Goal: Find specific fact: Find contact information

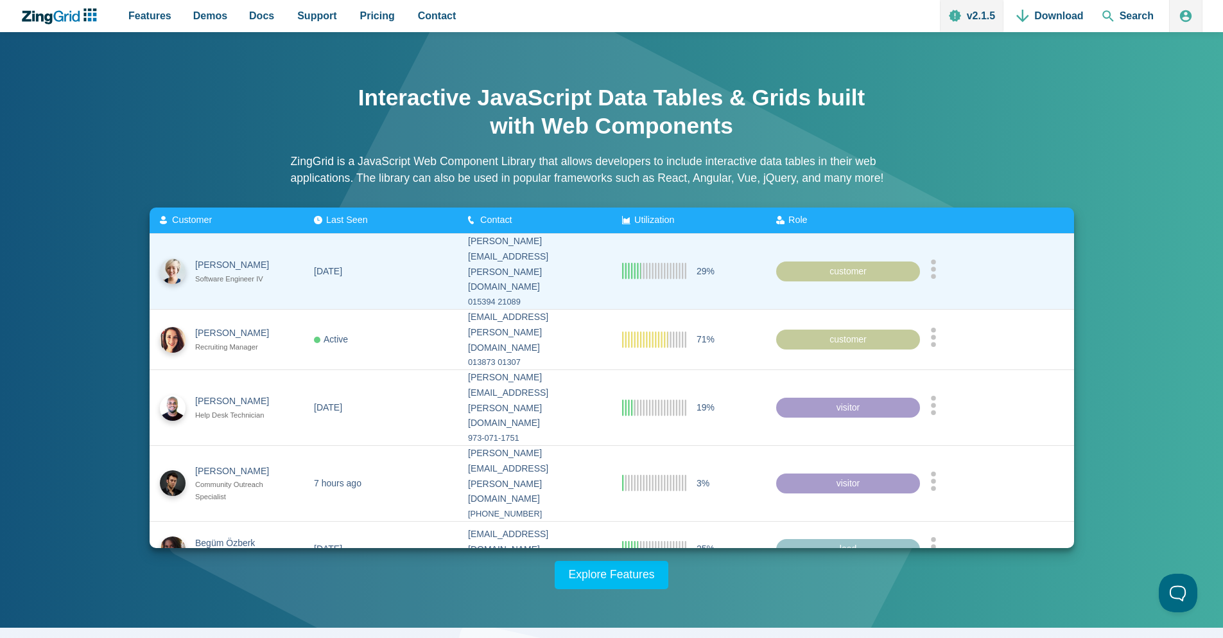
drag, startPoint x: 662, startPoint y: 268, endPoint x: 679, endPoint y: 266, distance: 16.7
click at [679, 266] on icon "App Content" at bounding box center [654, 271] width 64 height 17
click at [655, 263] on icon "App Content" at bounding box center [654, 271] width 64 height 17
click at [857, 261] on div "customer" at bounding box center [848, 271] width 144 height 21
click at [944, 267] on div "App Content" at bounding box center [997, 271] width 134 height 24
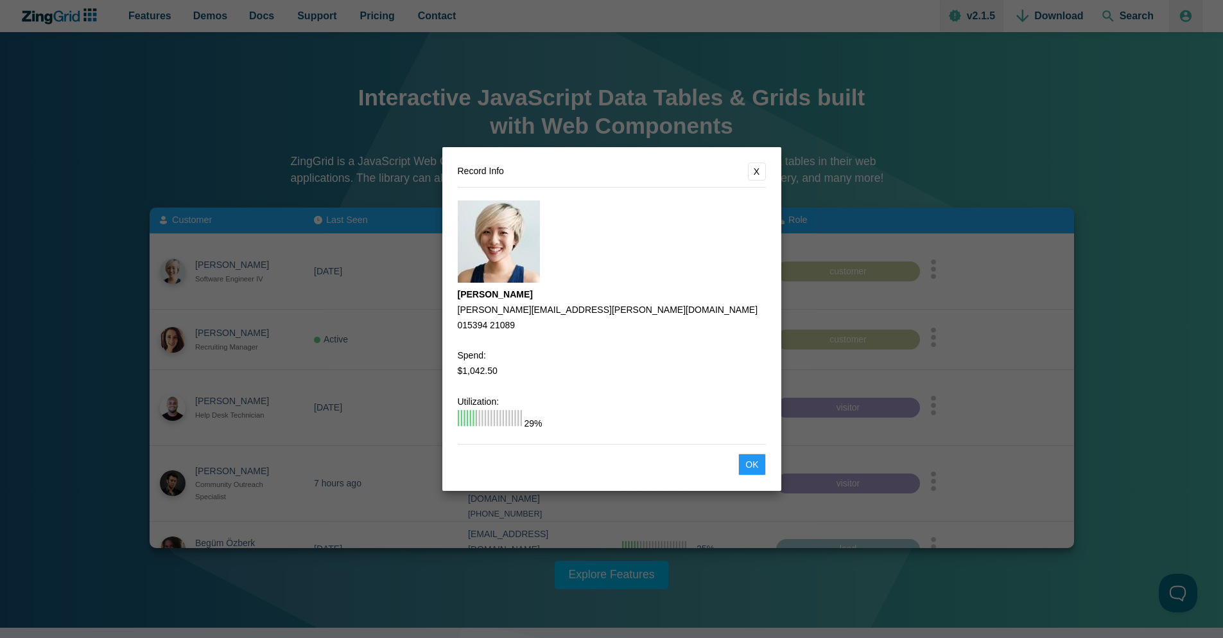
click at [745, 471] on button "Ok" at bounding box center [751, 464] width 27 height 22
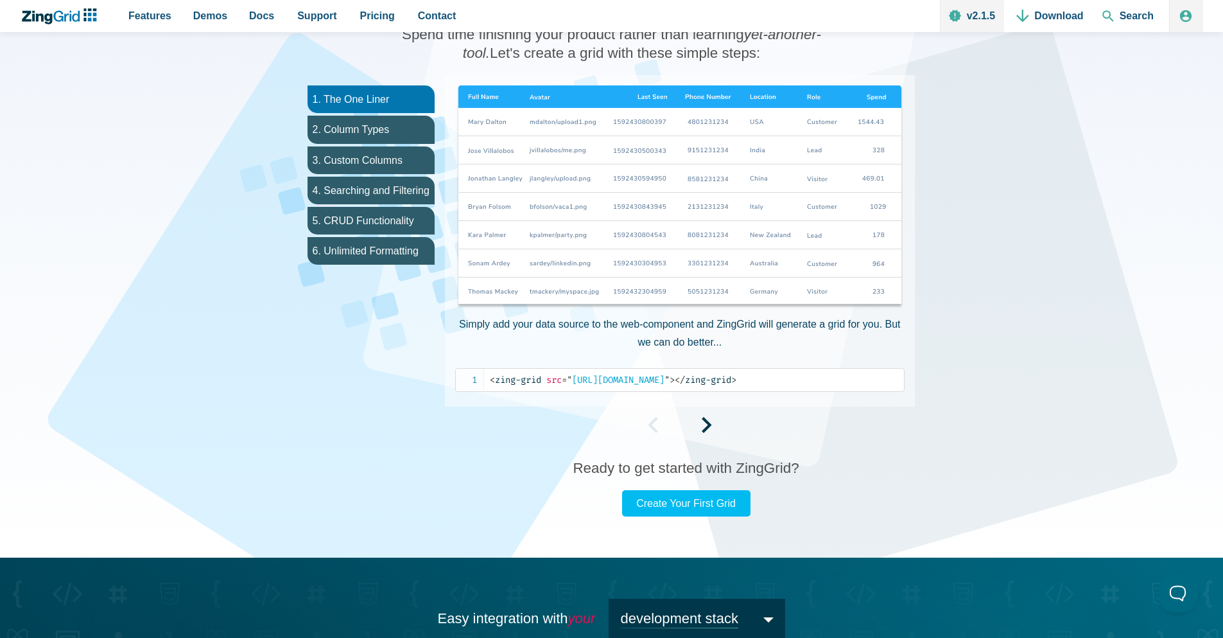
drag, startPoint x: 1120, startPoint y: 401, endPoint x: 1117, endPoint y: 596, distance: 195.2
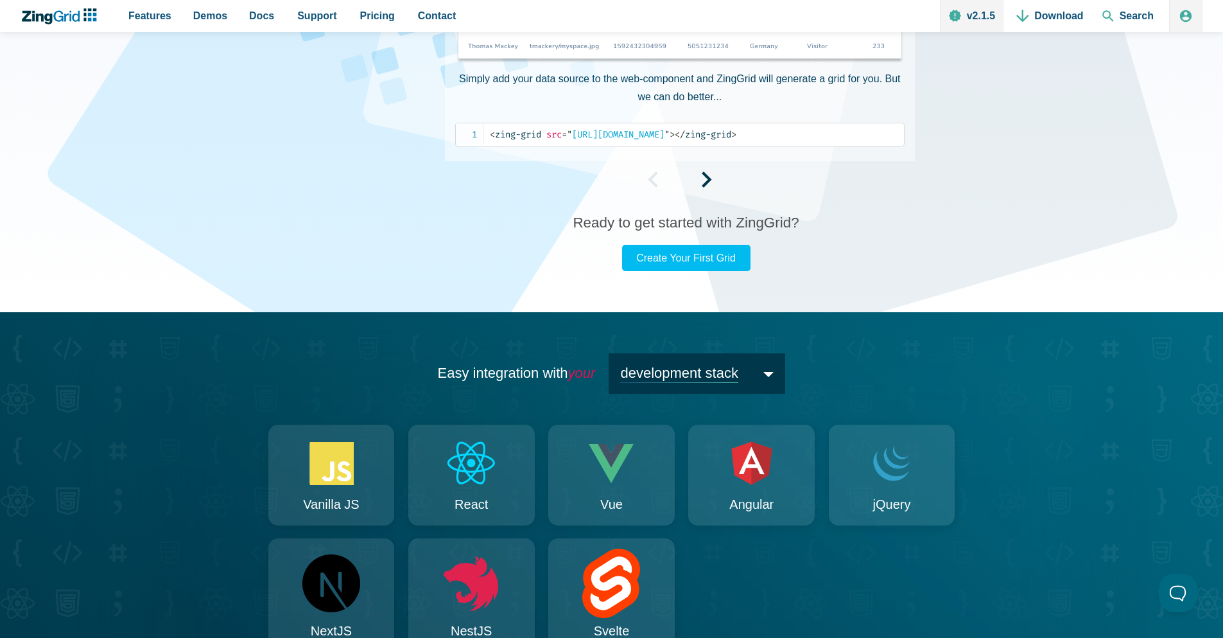
scroll to position [171, 0]
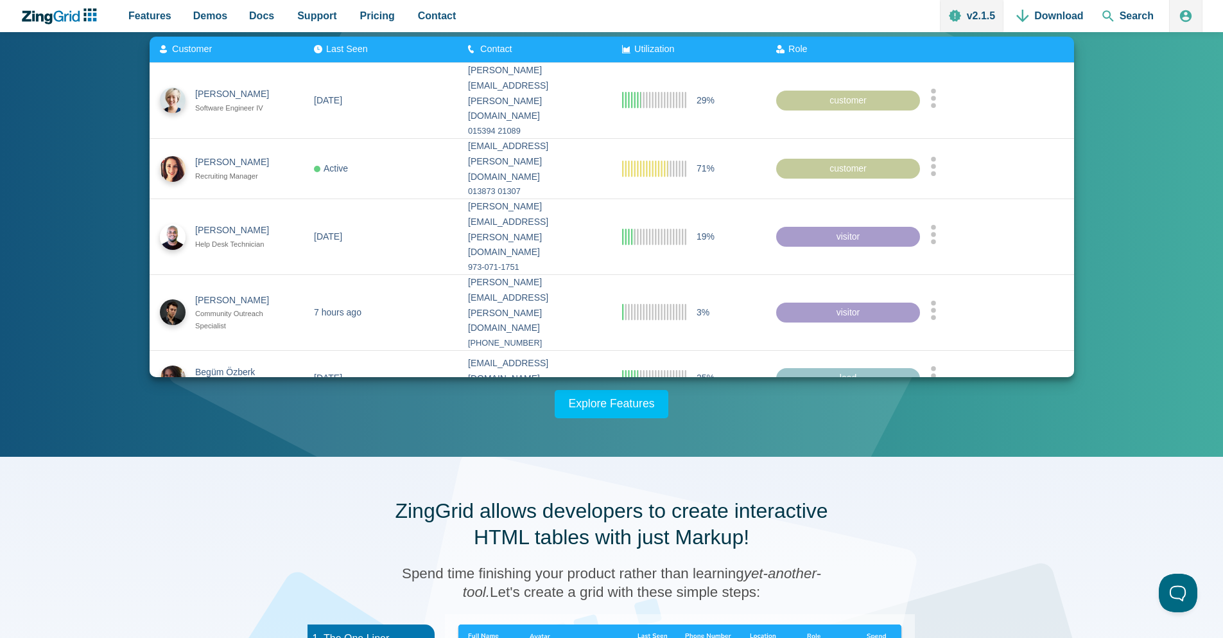
drag, startPoint x: 1094, startPoint y: 363, endPoint x: 1118, endPoint y: 137, distance: 227.3
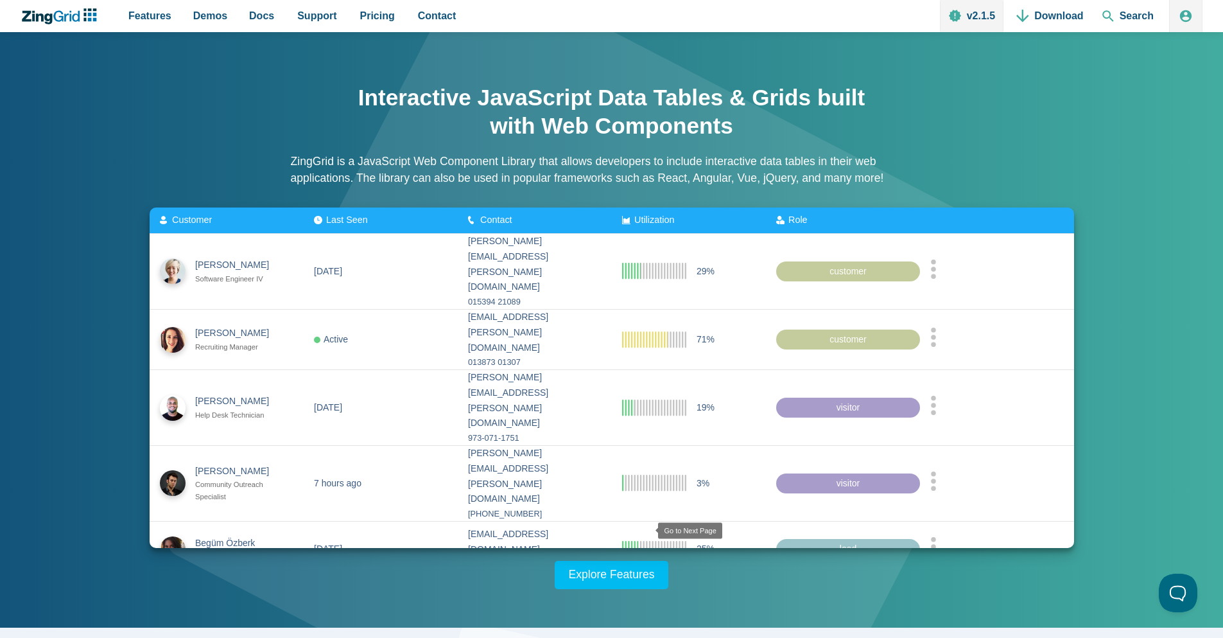
click at [643, 588] on zg-icon "nextpage" at bounding box center [648, 594] width 13 height 13
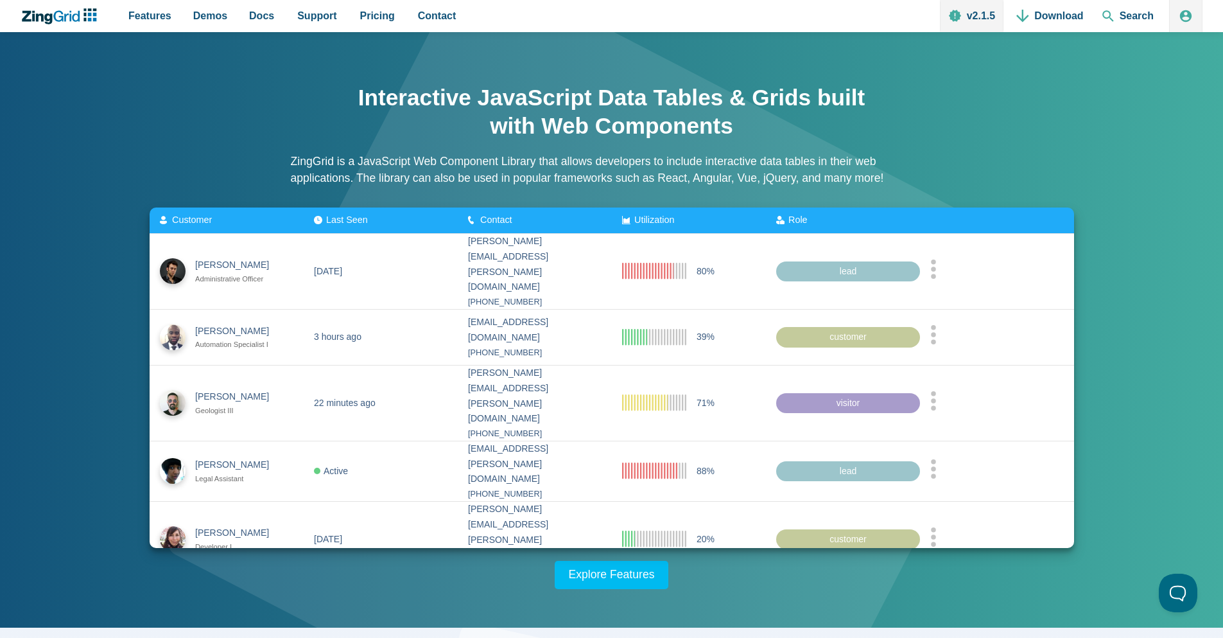
click at [643, 588] on zg-icon "nextpage" at bounding box center [645, 594] width 13 height 13
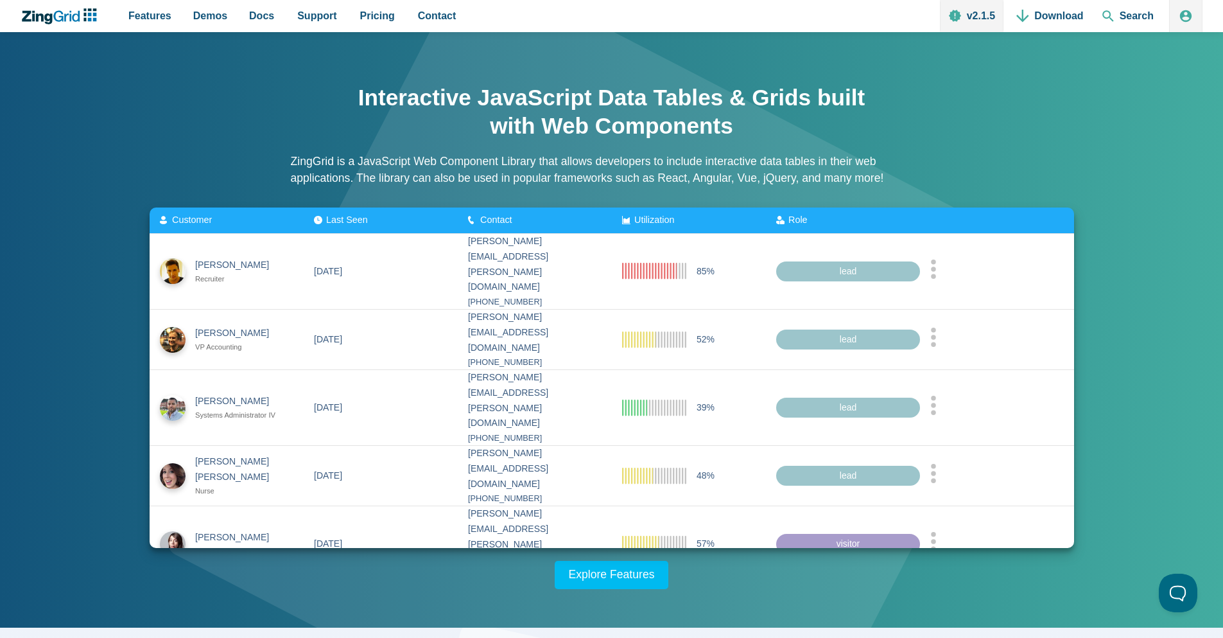
click at [643, 593] on zg-icon "nextpage" at bounding box center [643, 599] width 13 height 13
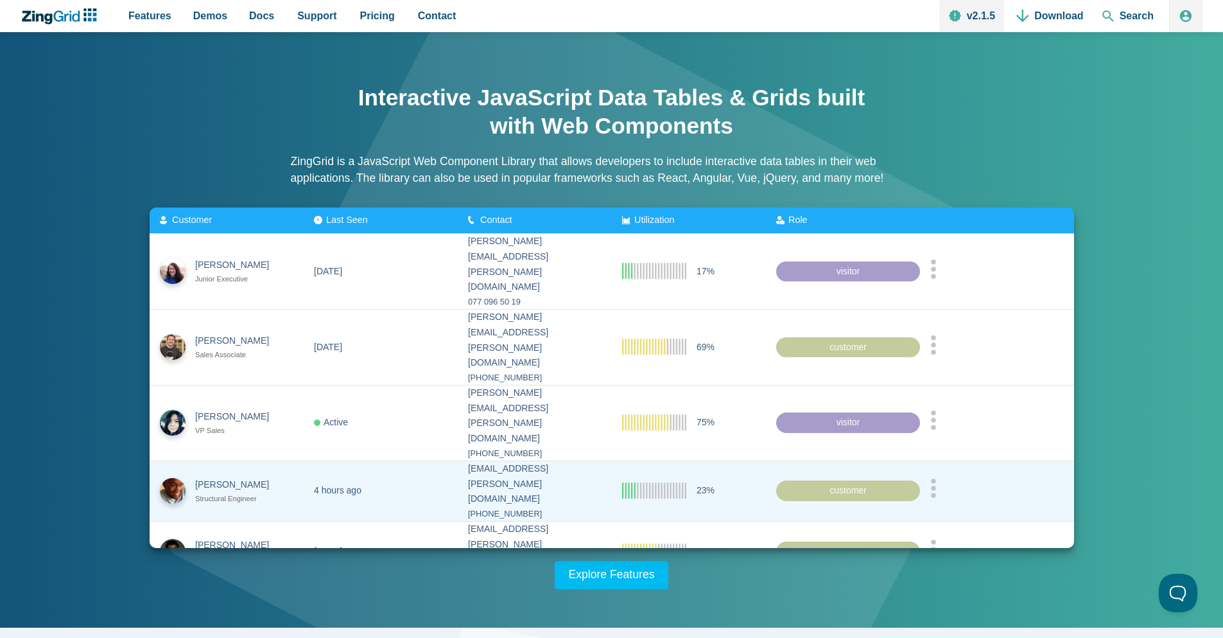
drag, startPoint x: 420, startPoint y: 422, endPoint x: 450, endPoint y: 390, distance: 44.5
click at [422, 460] on zg-cell "4 hours ago" at bounding box center [381, 490] width 154 height 60
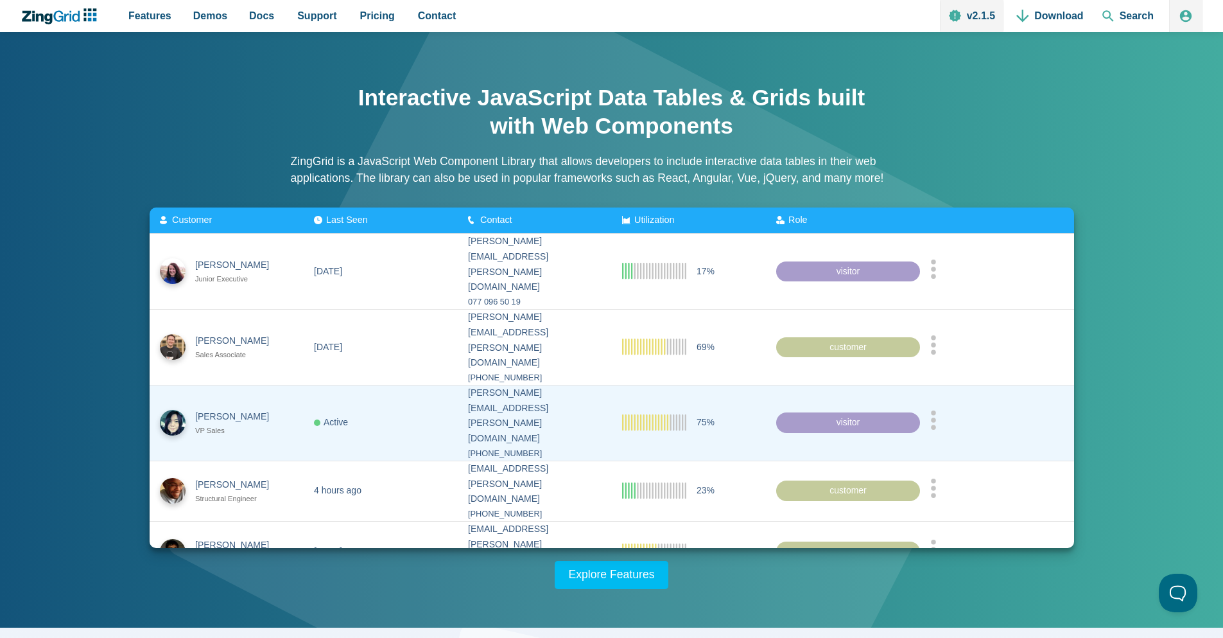
click at [458, 385] on zg-cell "[PERSON_NAME][EMAIL_ADDRESS][PERSON_NAME][DOMAIN_NAME] [PHONE_NUMBER]" at bounding box center [535, 423] width 154 height 76
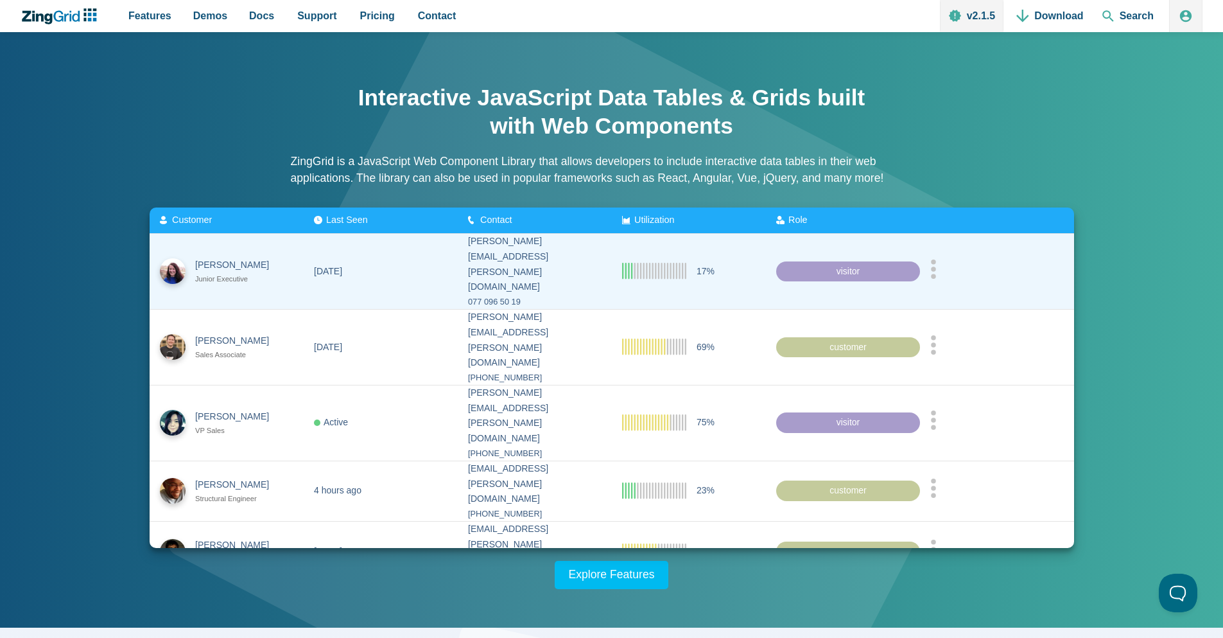
click at [368, 262] on zg-cell "[DATE]" at bounding box center [381, 271] width 154 height 75
click at [330, 263] on div "[DATE]" at bounding box center [328, 270] width 28 height 15
drag, startPoint x: 269, startPoint y: 248, endPoint x: 239, endPoint y: 256, distance: 31.0
click at [267, 257] on div "[PERSON_NAME]" at bounding box center [237, 264] width 85 height 15
click at [236, 261] on div "[PERSON_NAME]" at bounding box center [237, 264] width 85 height 15
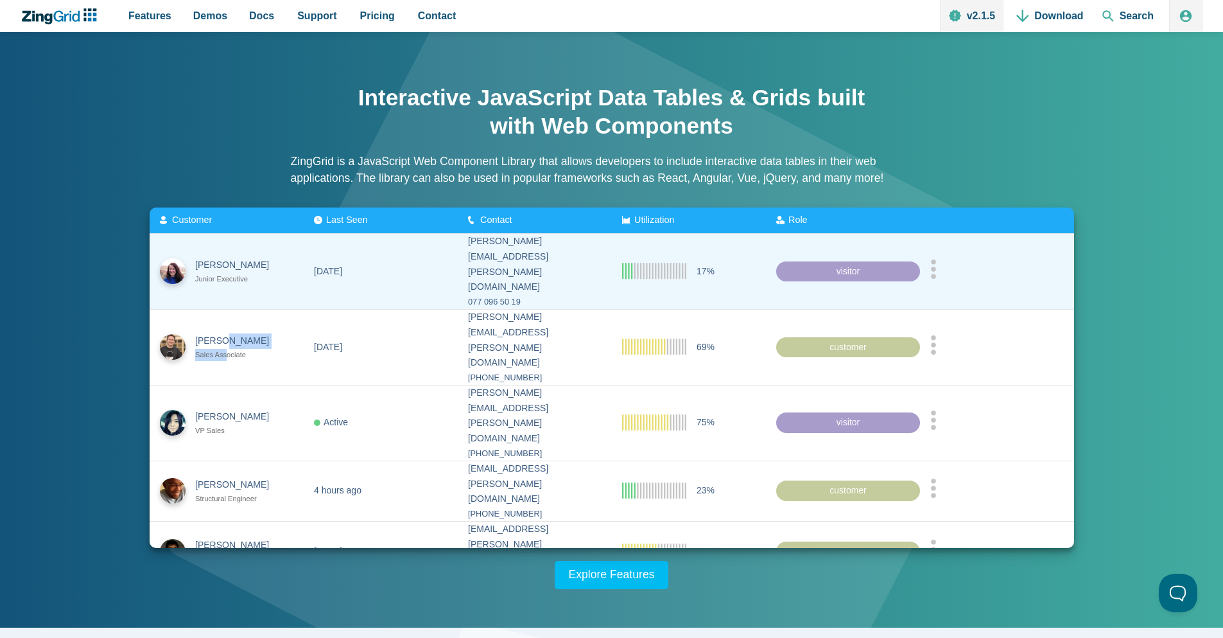
click at [0, 0] on slot "[PERSON_NAME] Junior Executive [DATE] [PERSON_NAME][EMAIL_ADDRESS][PERSON_NAME]…" at bounding box center [0, 0] width 0 height 0
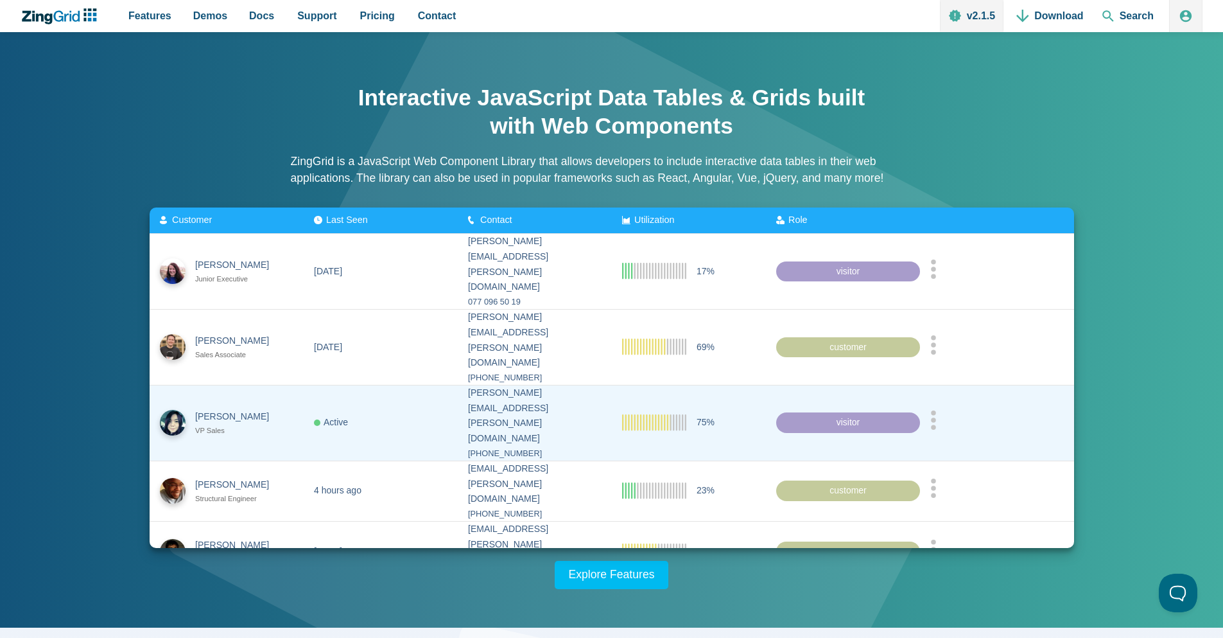
drag, startPoint x: 312, startPoint y: 424, endPoint x: 451, endPoint y: 402, distance: 140.4
click at [0, 0] on slot "[PERSON_NAME] Structural Engineer 4 hours ago [EMAIL_ADDRESS][PERSON_NAME][DOMA…" at bounding box center [0, 0] width 0 height 0
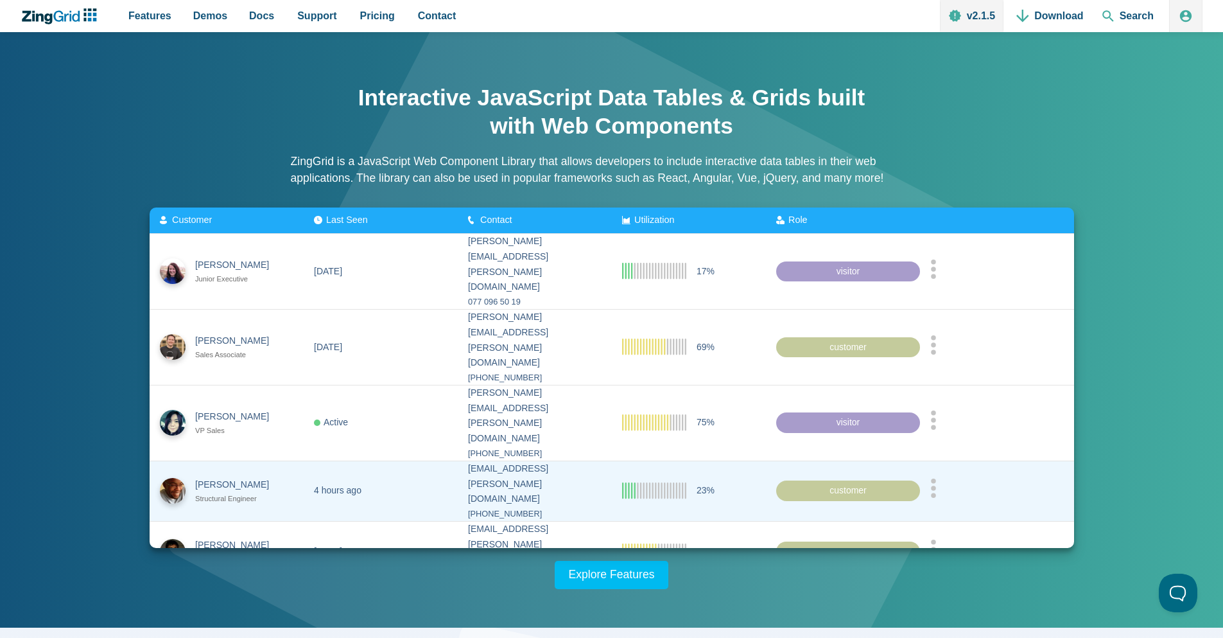
drag, startPoint x: 471, startPoint y: 401, endPoint x: 604, endPoint y: 326, distance: 151.8
click at [476, 460] on zg-cell "[EMAIL_ADDRESS][PERSON_NAME][DOMAIN_NAME] [PHONE_NUMBER]" at bounding box center [535, 490] width 154 height 60
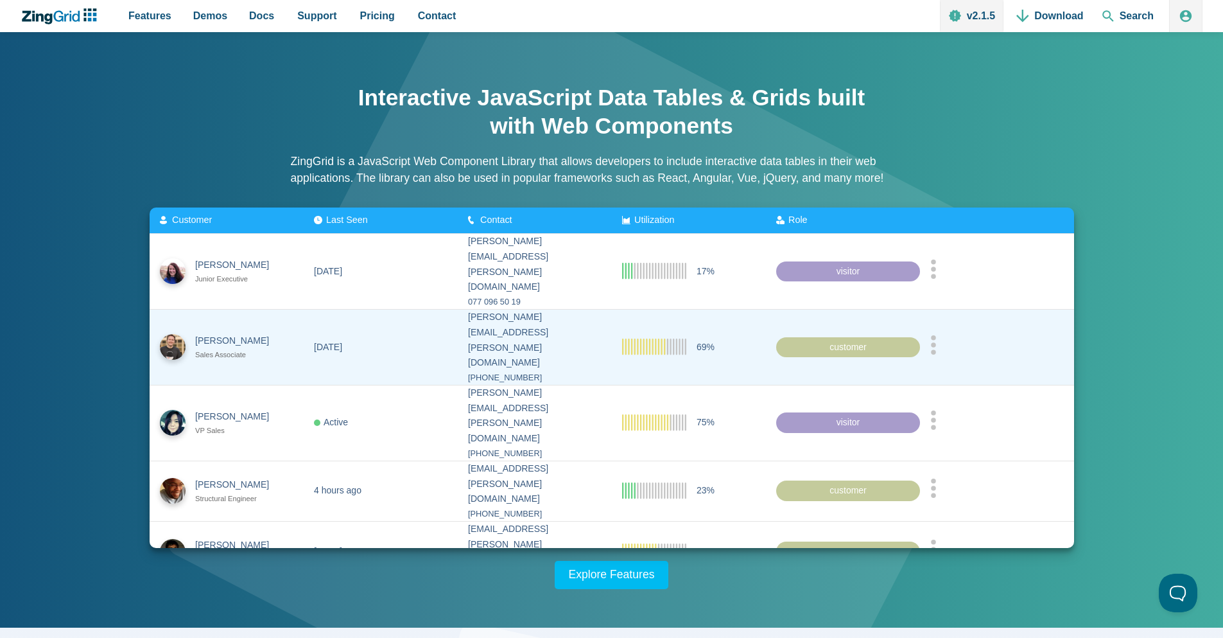
drag, startPoint x: 604, startPoint y: 326, endPoint x: 516, endPoint y: 240, distance: 123.0
click at [605, 318] on zg-cell "[PERSON_NAME][EMAIL_ADDRESS][PERSON_NAME][DOMAIN_NAME] [PHONE_NUMBER]" at bounding box center [535, 347] width 154 height 76
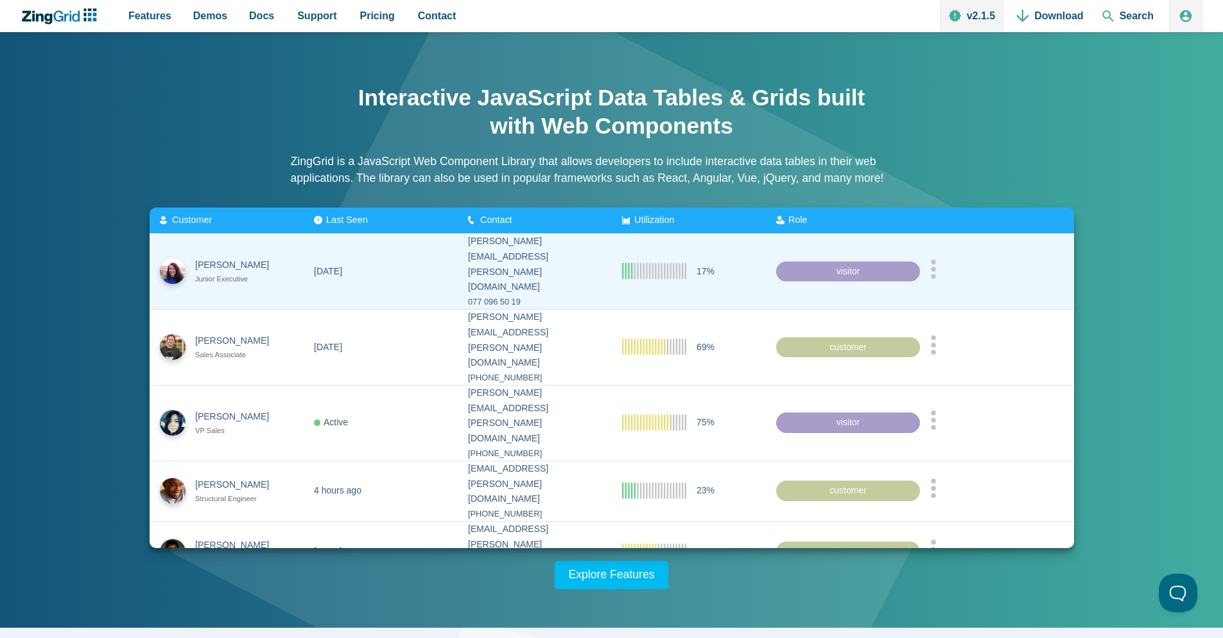
drag, startPoint x: 511, startPoint y: 239, endPoint x: 399, endPoint y: 220, distance: 114.0
click at [487, 239] on zg-cell "[PERSON_NAME][EMAIL_ADDRESS][PERSON_NAME][DOMAIN_NAME] 077 096 50 19" at bounding box center [535, 271] width 154 height 75
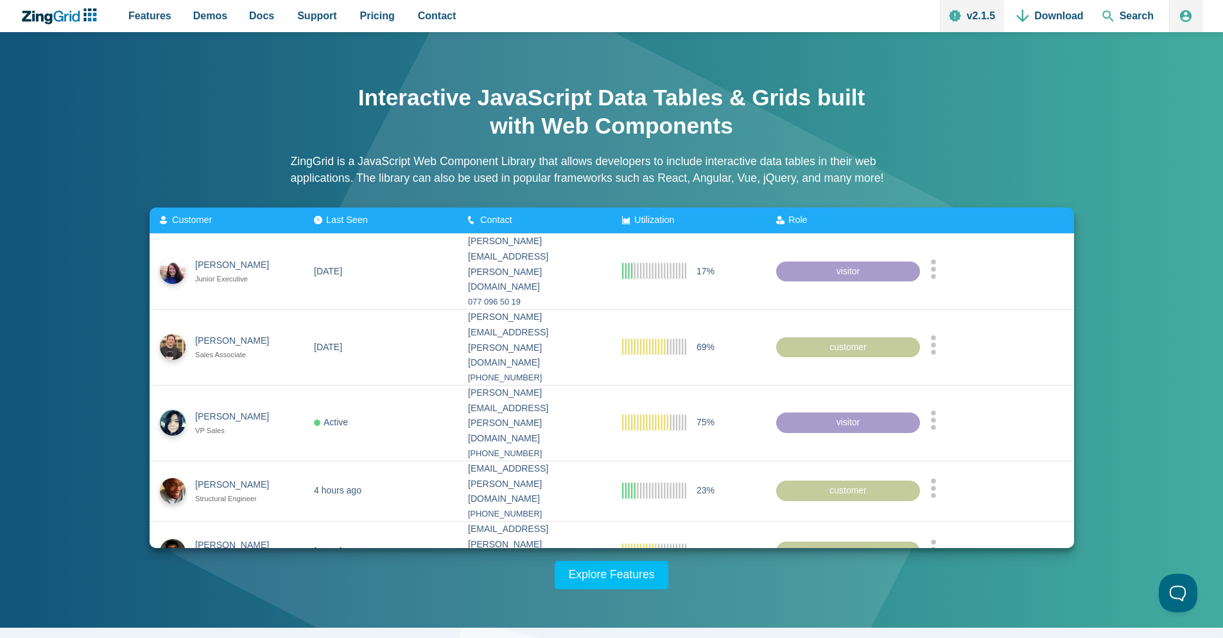
drag, startPoint x: 286, startPoint y: 203, endPoint x: 295, endPoint y: 208, distance: 10.4
click at [285, 208] on div "Interactive JavaScript Data Tables & Grids built with Web Components ZingGrid i…" at bounding box center [611, 330] width 1027 height 518
